Goal: Transaction & Acquisition: Book appointment/travel/reservation

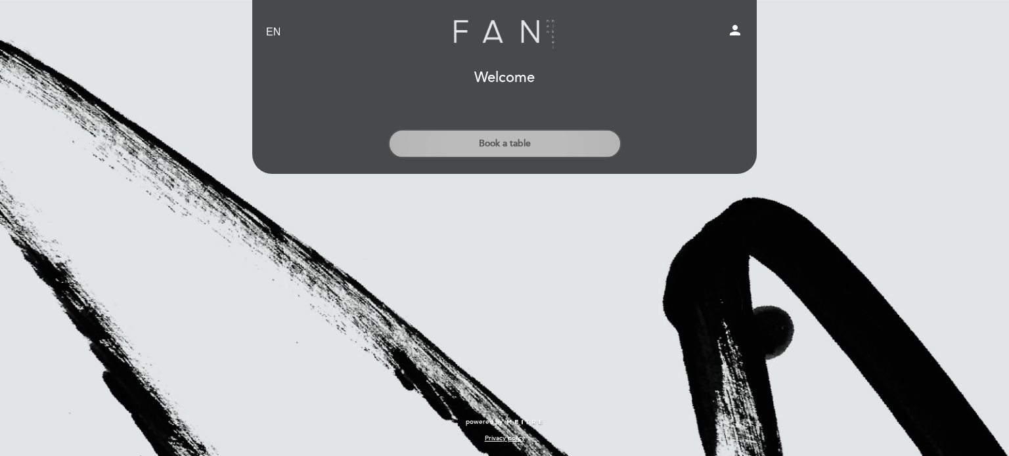
click at [495, 146] on button "Book a table" at bounding box center [504, 143] width 233 height 29
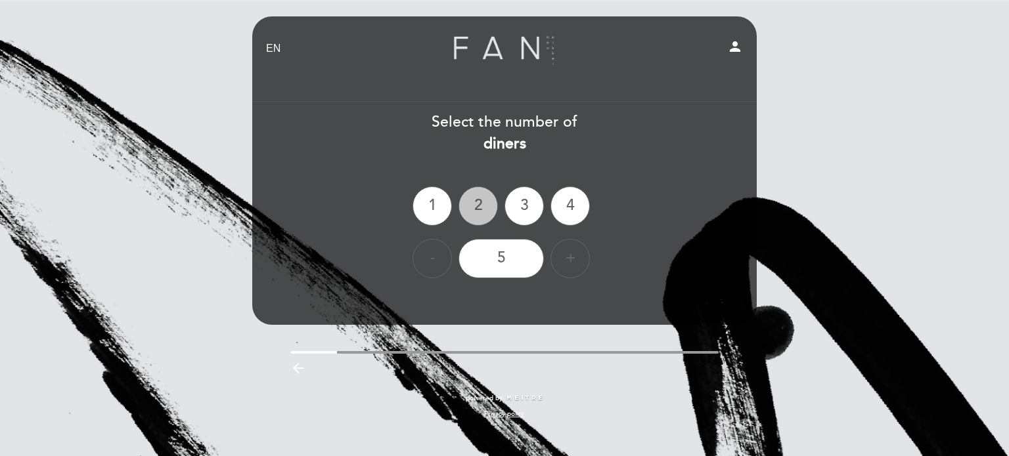
click at [487, 191] on div "2" at bounding box center [477, 206] width 39 height 39
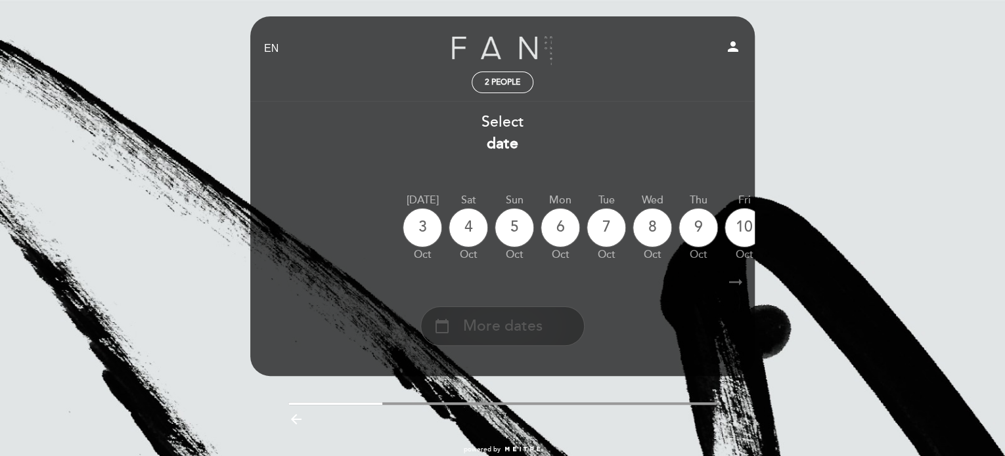
click at [473, 338] on span "More dates" at bounding box center [502, 327] width 79 height 22
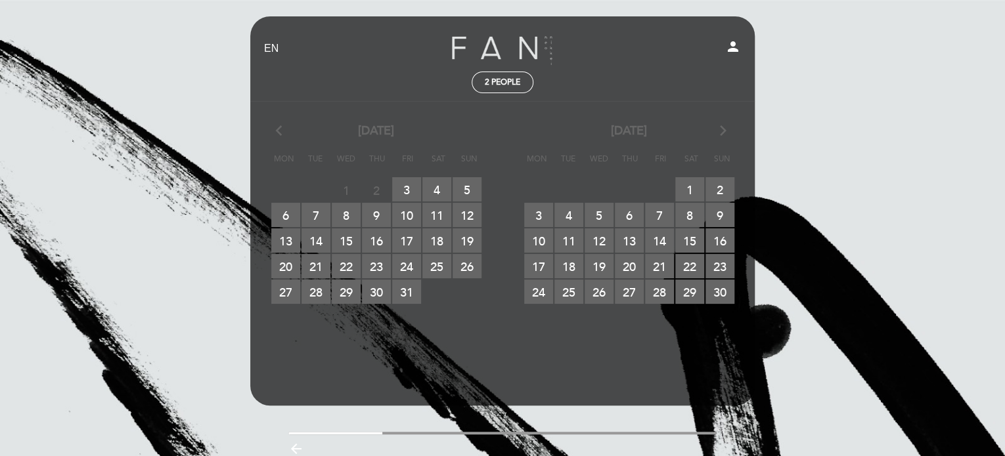
click at [724, 133] on icon "arrow_forward_ios" at bounding box center [723, 131] width 12 height 17
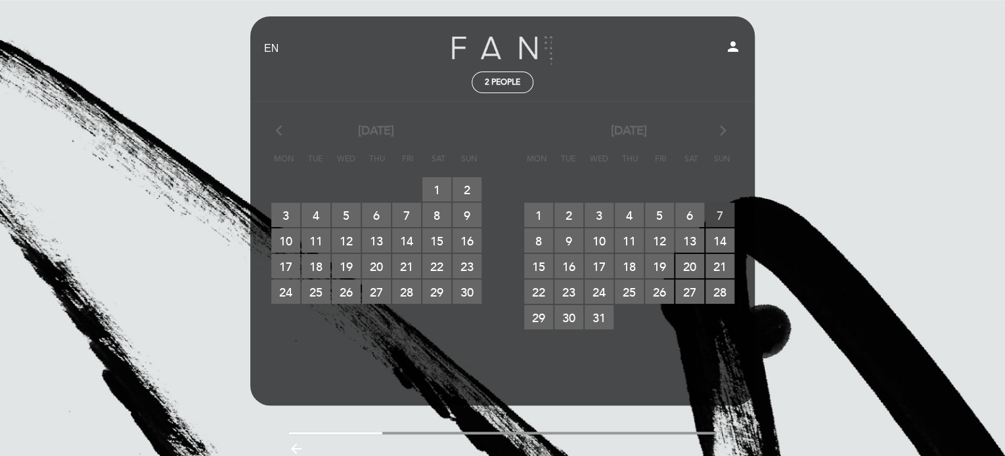
click at [719, 212] on span "7 RESERVATIONS AVAILABLE" at bounding box center [719, 215] width 29 height 24
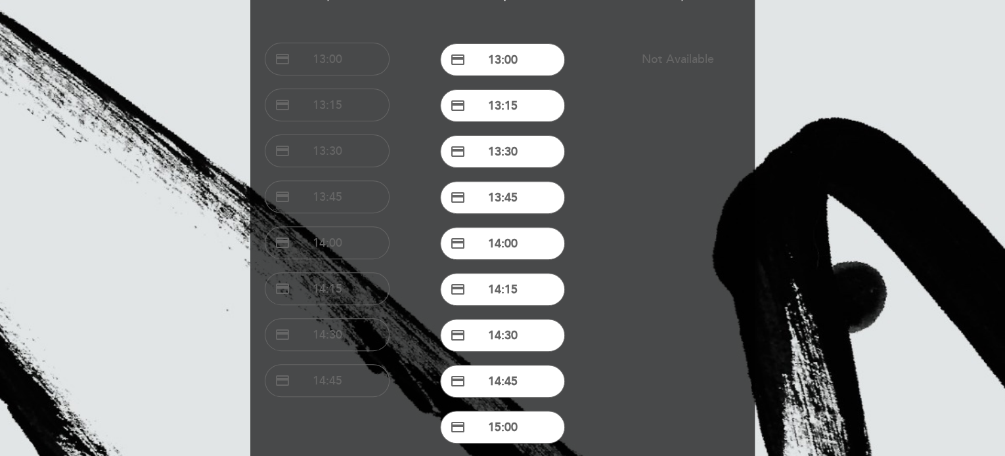
scroll to position [142, 0]
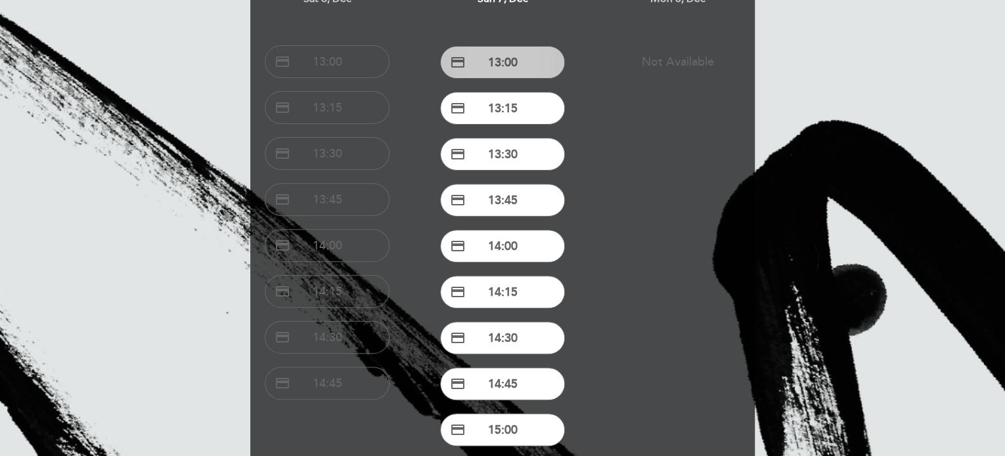
click at [506, 63] on button "credit_card 13:00" at bounding box center [502, 62] width 125 height 33
